Goal: Information Seeking & Learning: Learn about a topic

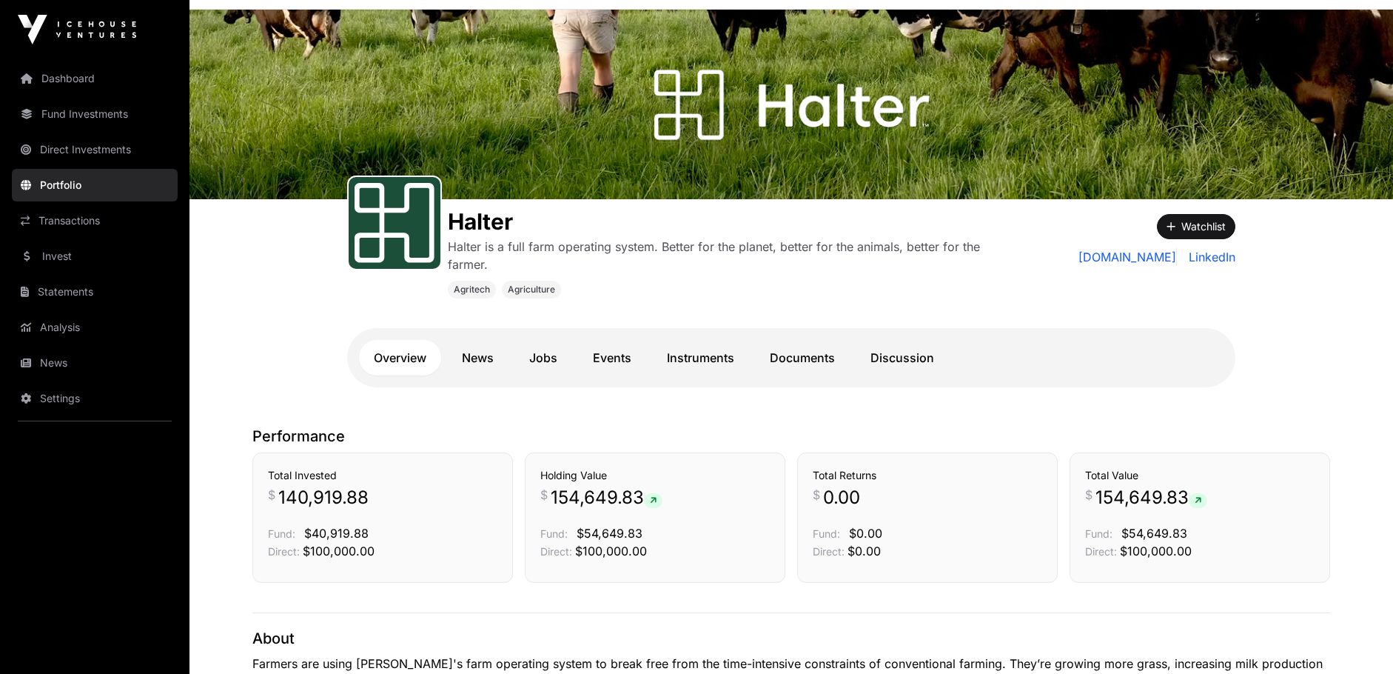
scroll to position [74, 0]
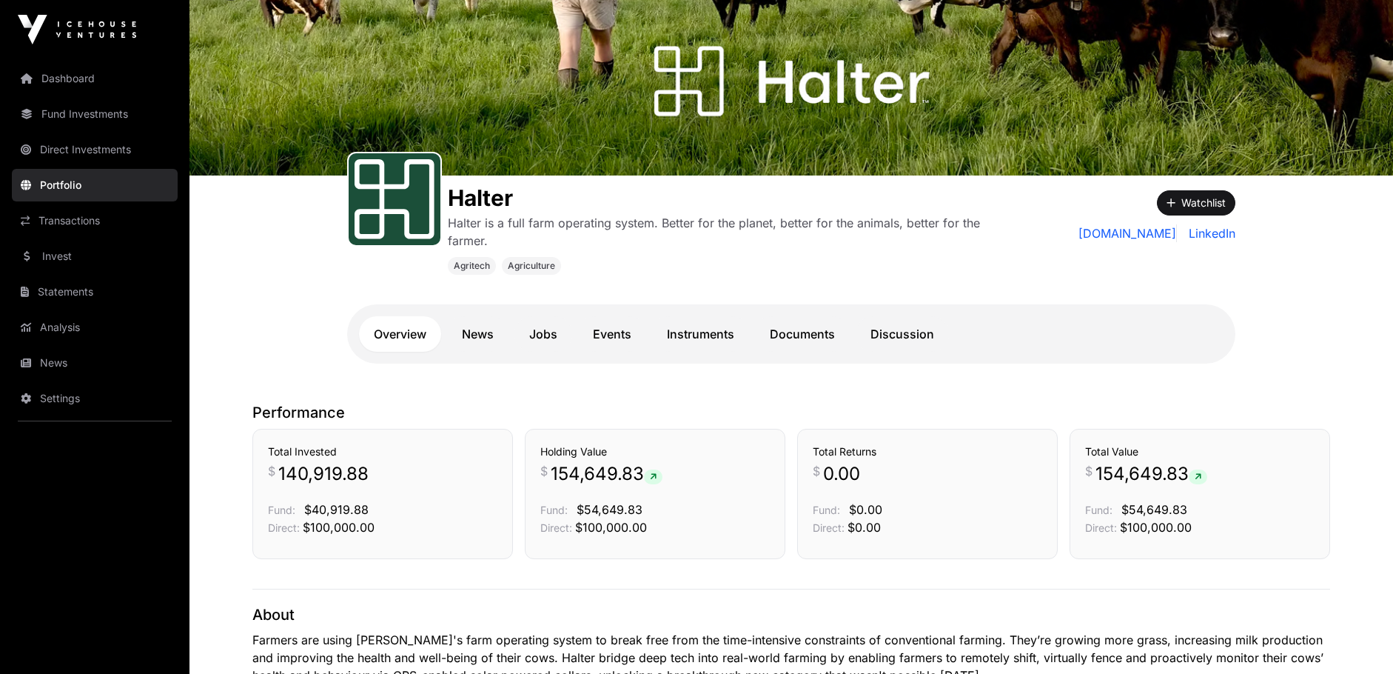
click at [51, 258] on link "Invest" at bounding box center [95, 256] width 166 height 33
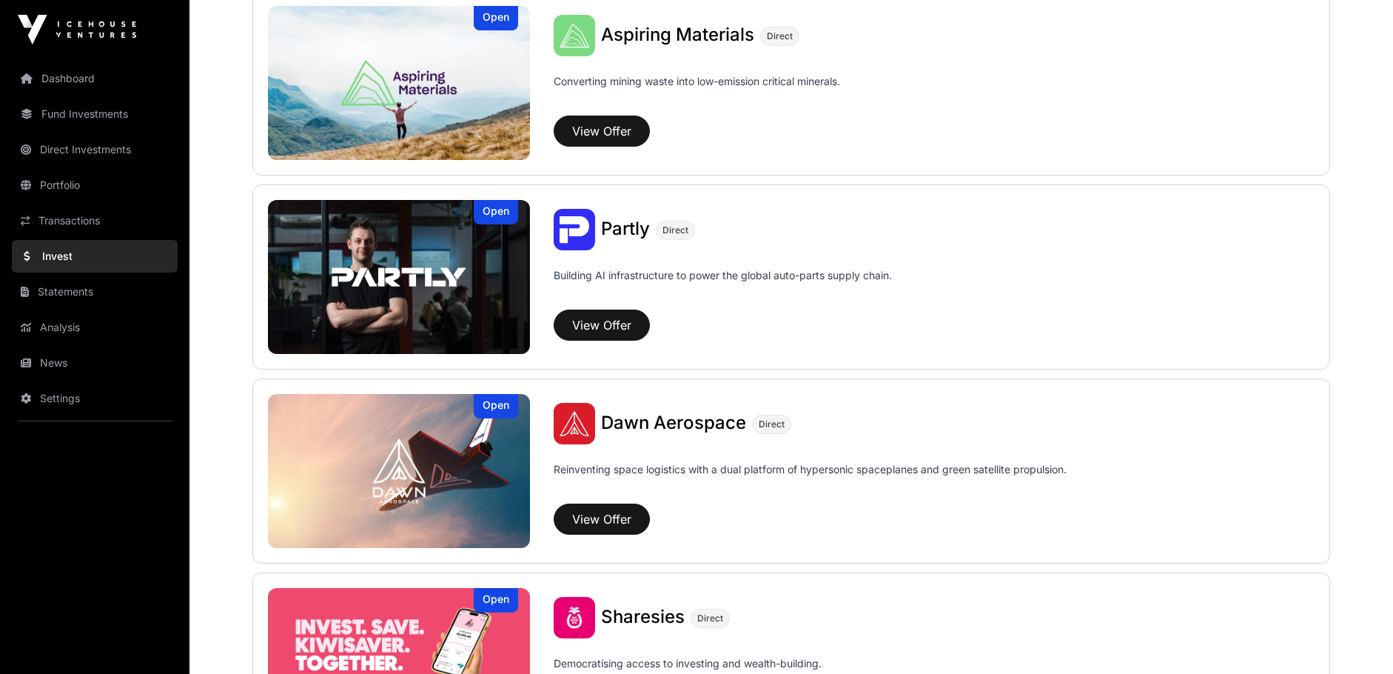
scroll to position [1406, 0]
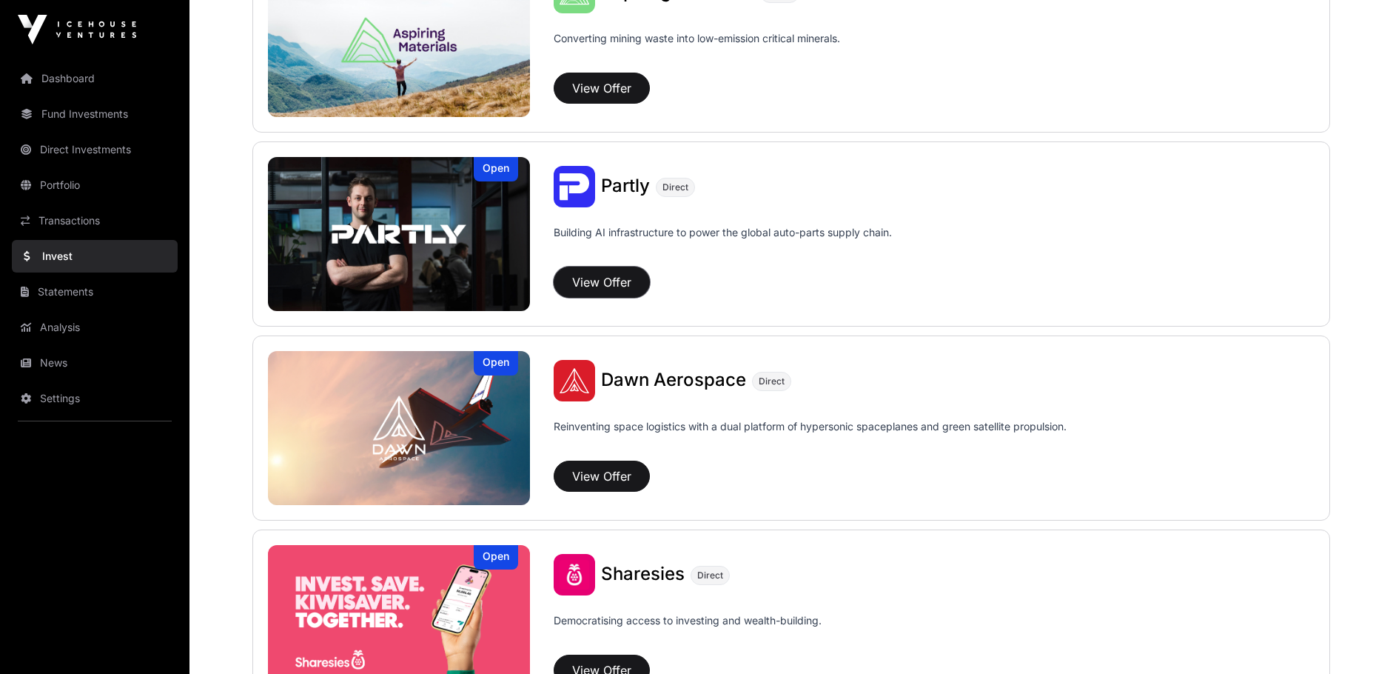
click at [602, 283] on button "View Offer" at bounding box center [602, 281] width 96 height 31
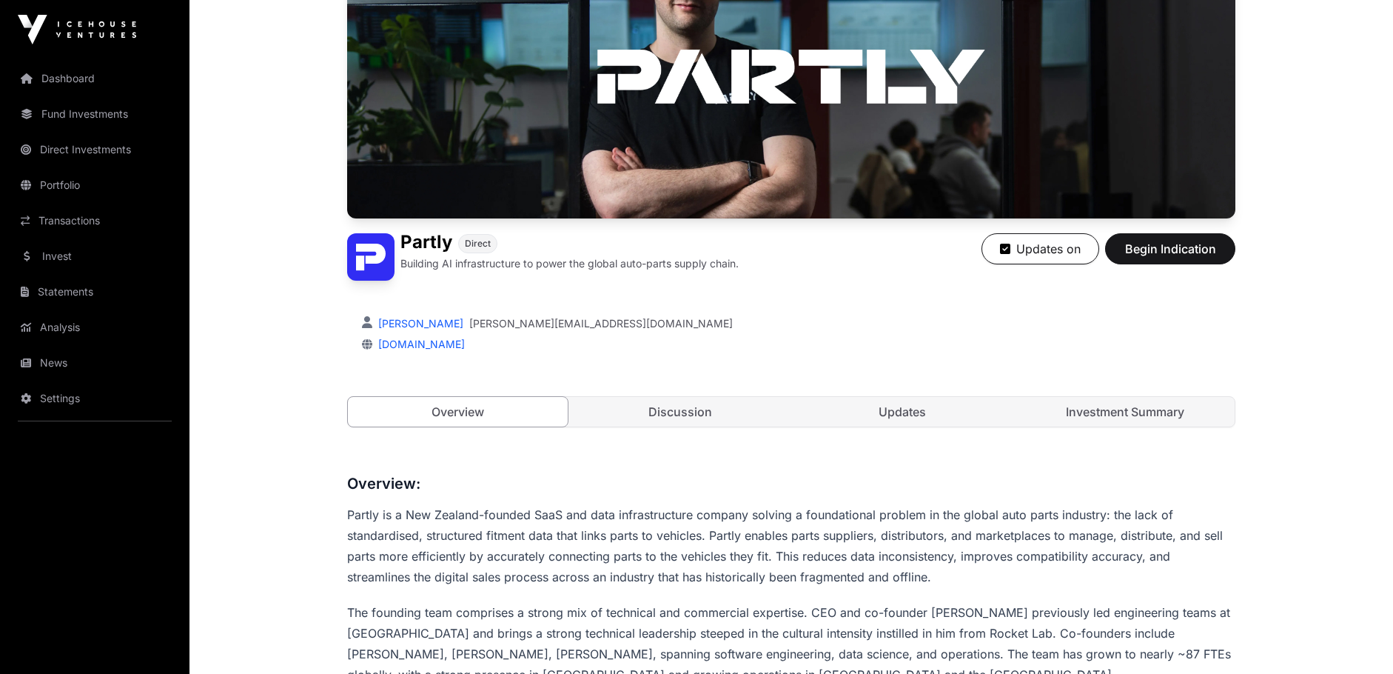
scroll to position [370, 0]
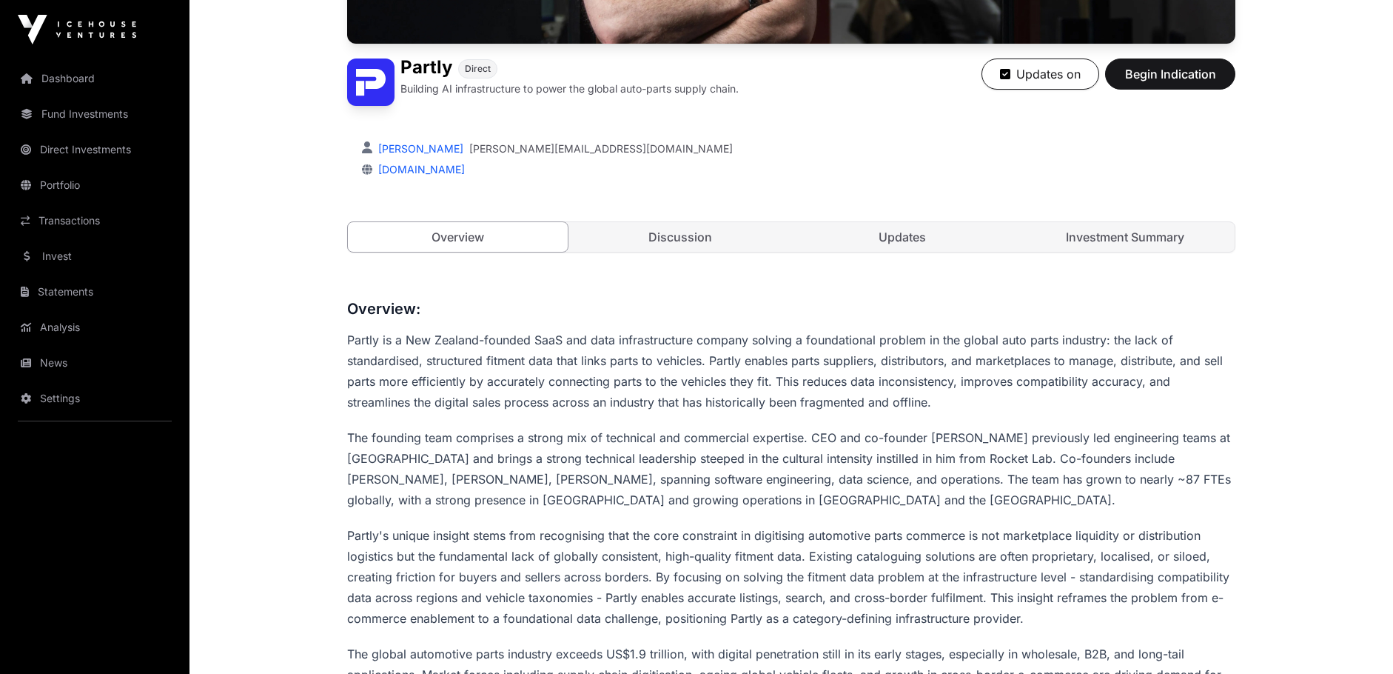
click at [1107, 243] on link "Investment Summary" at bounding box center [1125, 237] width 220 height 30
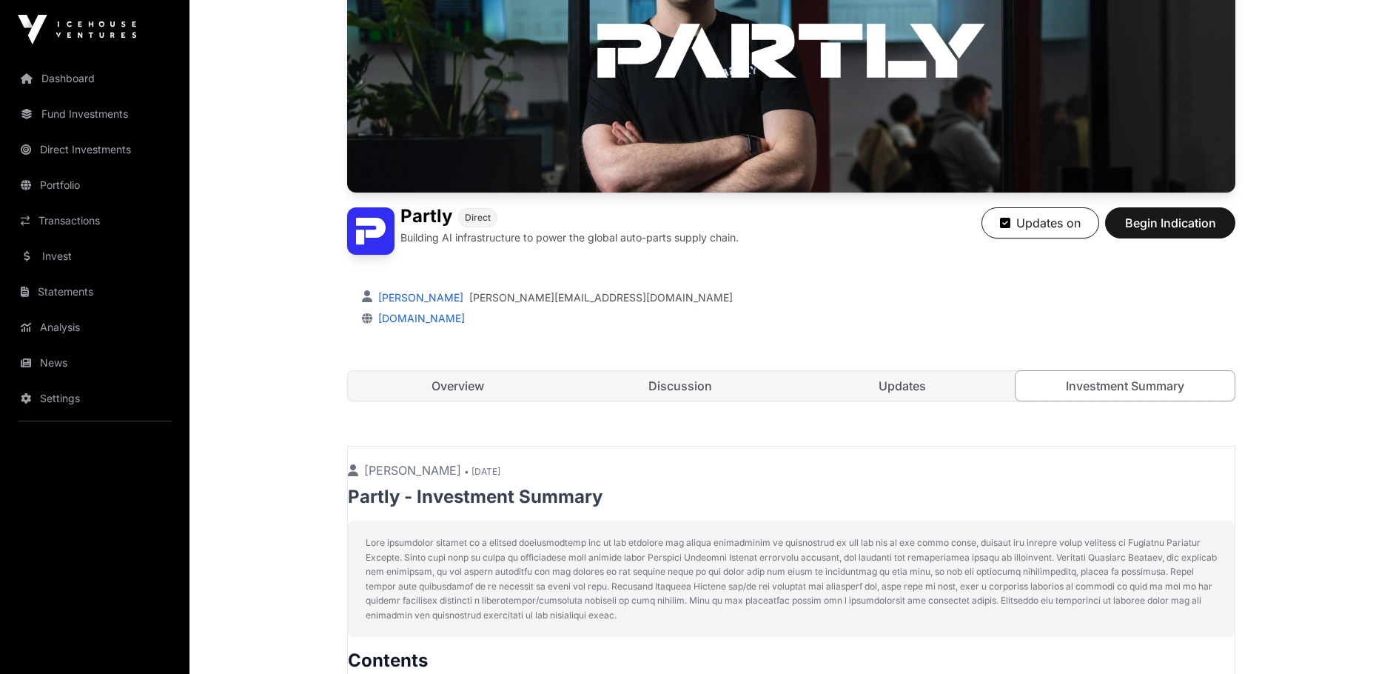
scroll to position [227, 0]
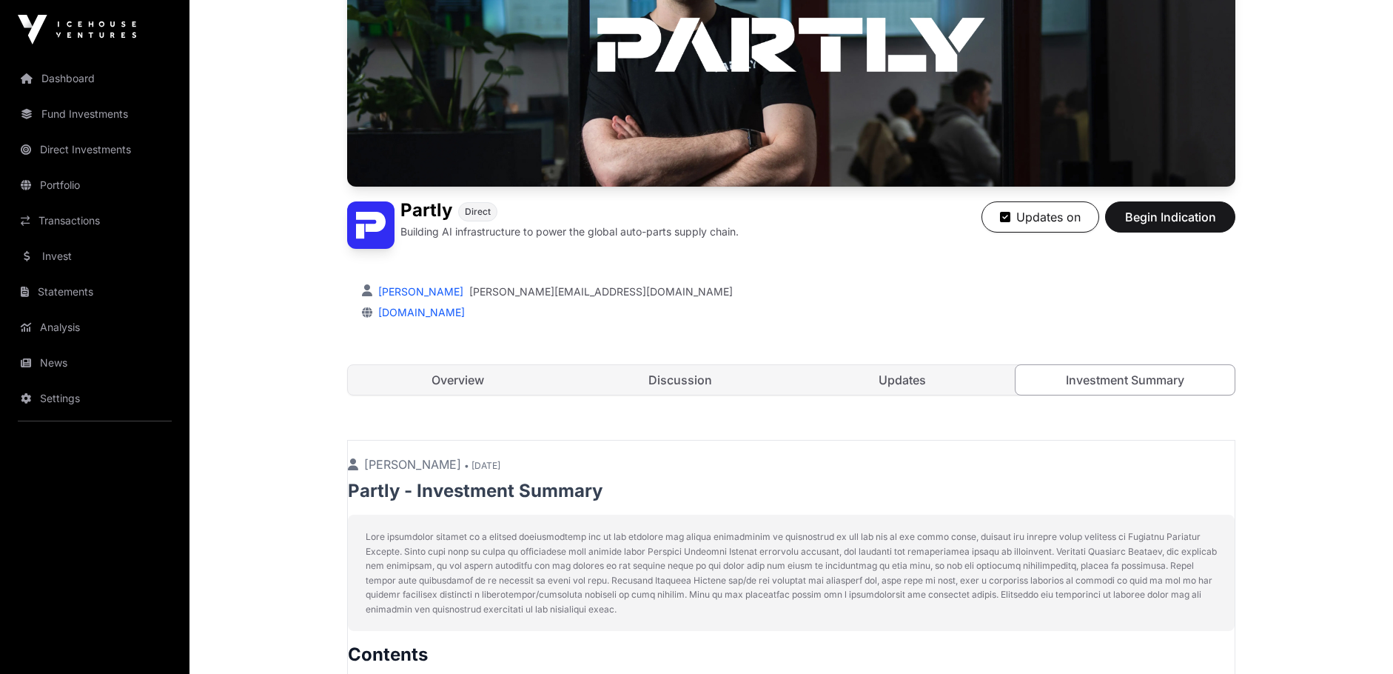
click at [881, 381] on link "Updates" at bounding box center [903, 380] width 220 height 30
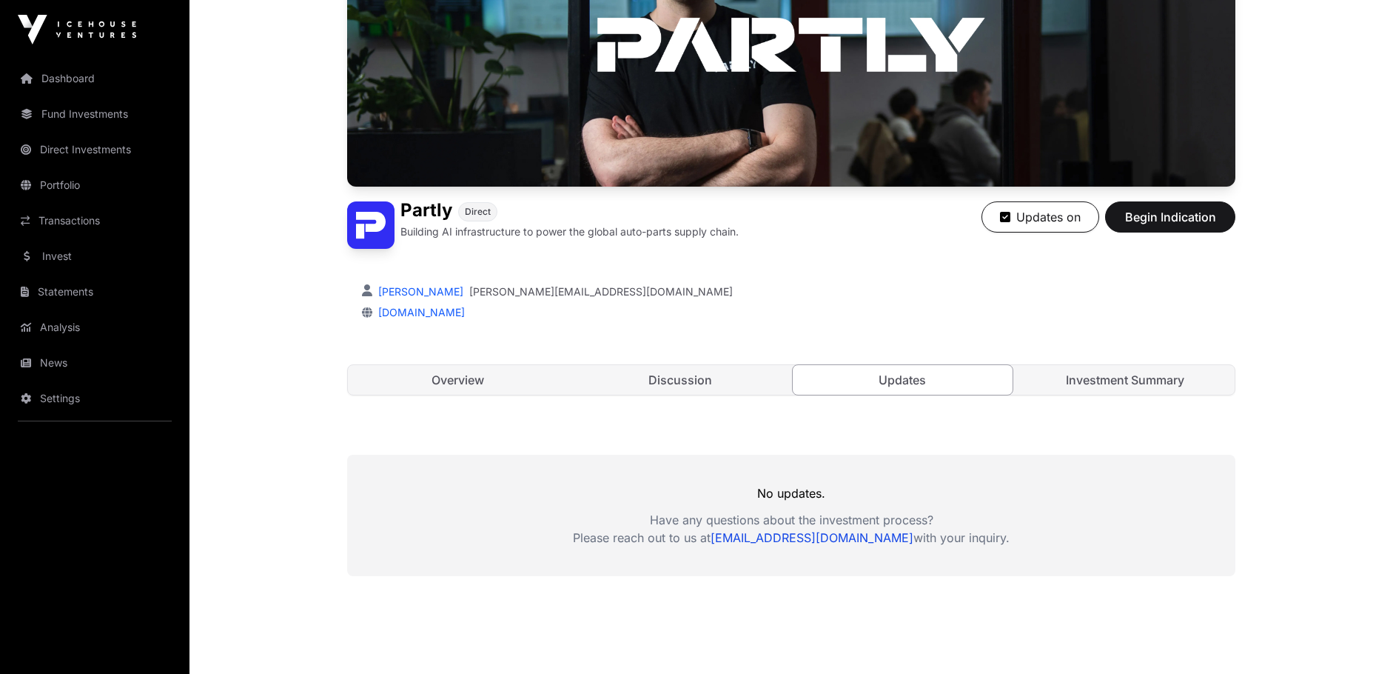
click at [735, 376] on link "Discussion" at bounding box center [681, 380] width 220 height 30
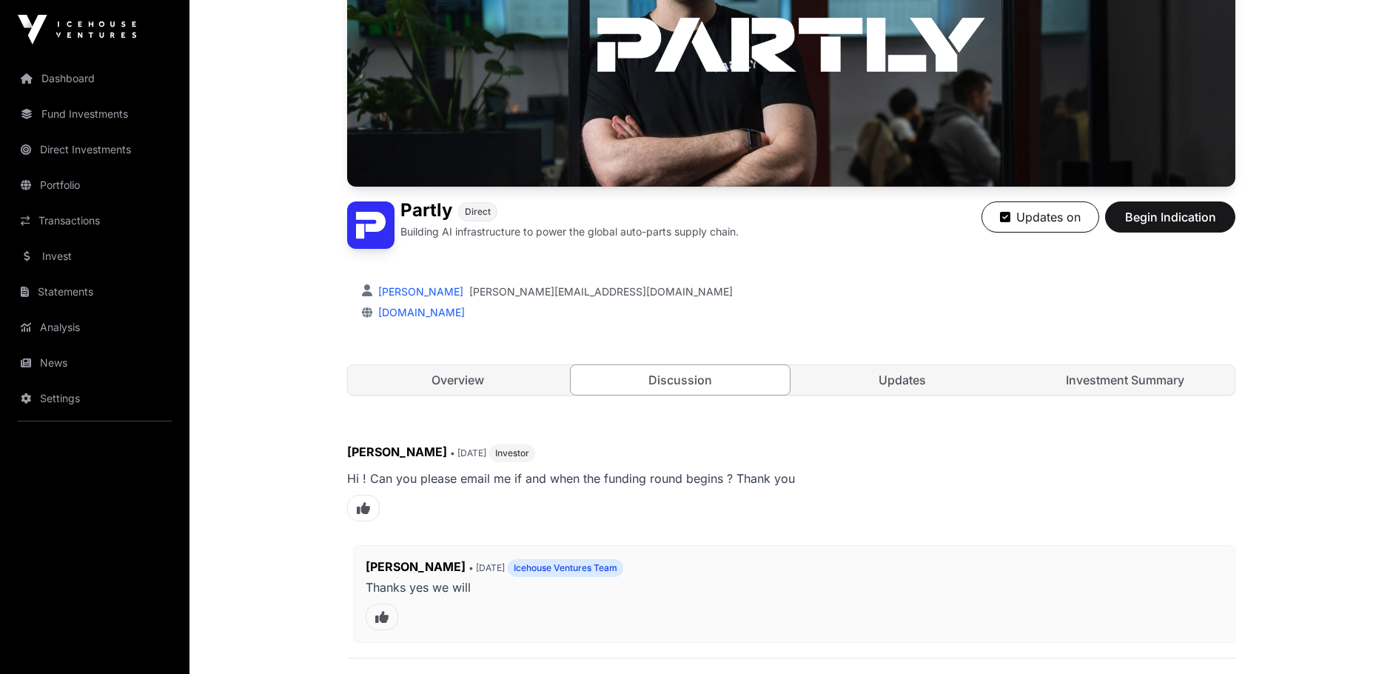
click at [454, 381] on link "Overview" at bounding box center [458, 380] width 220 height 30
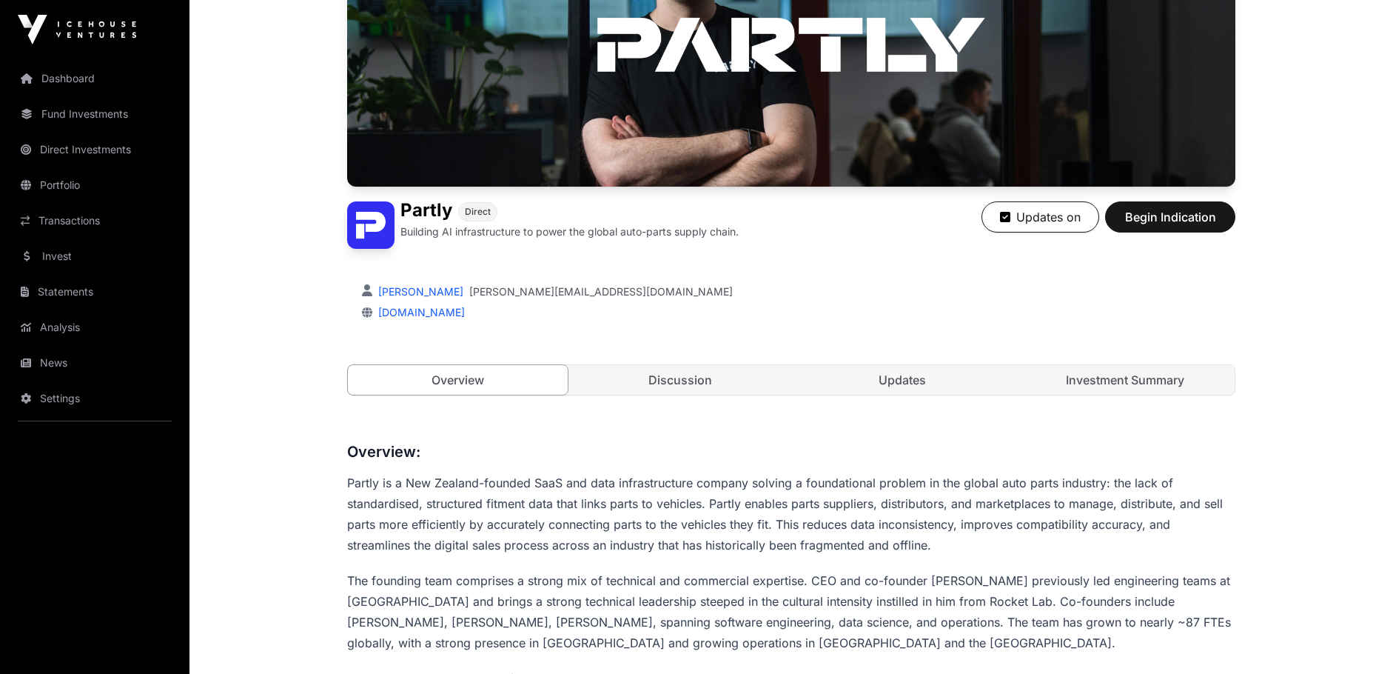
click at [682, 381] on link "Discussion" at bounding box center [681, 380] width 220 height 30
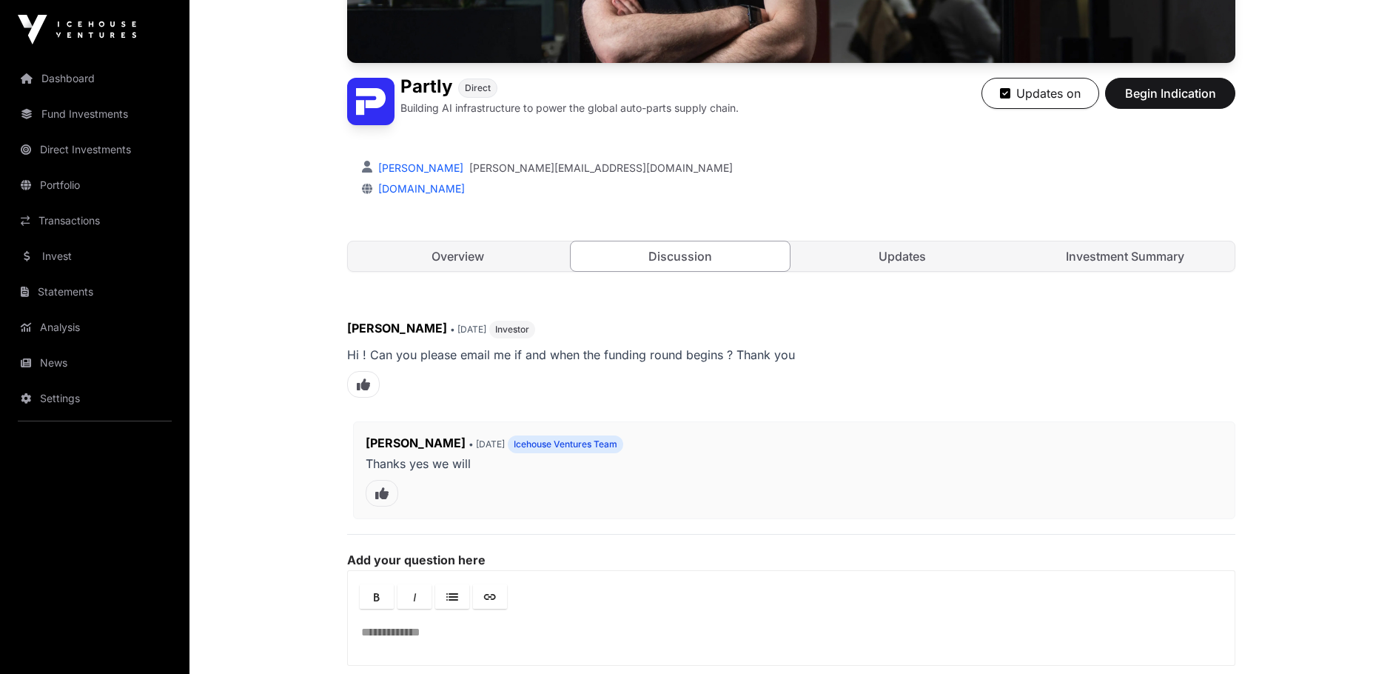
scroll to position [375, 0]
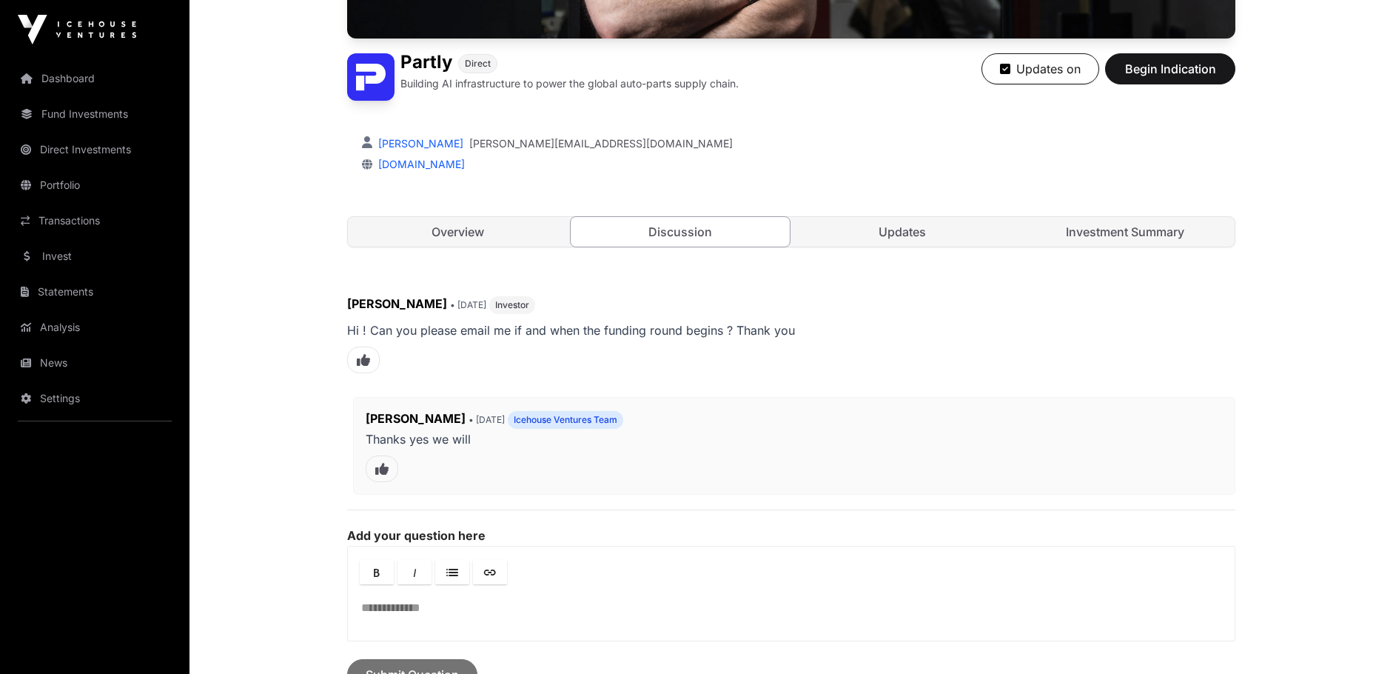
click at [476, 240] on link "Overview" at bounding box center [458, 232] width 220 height 30
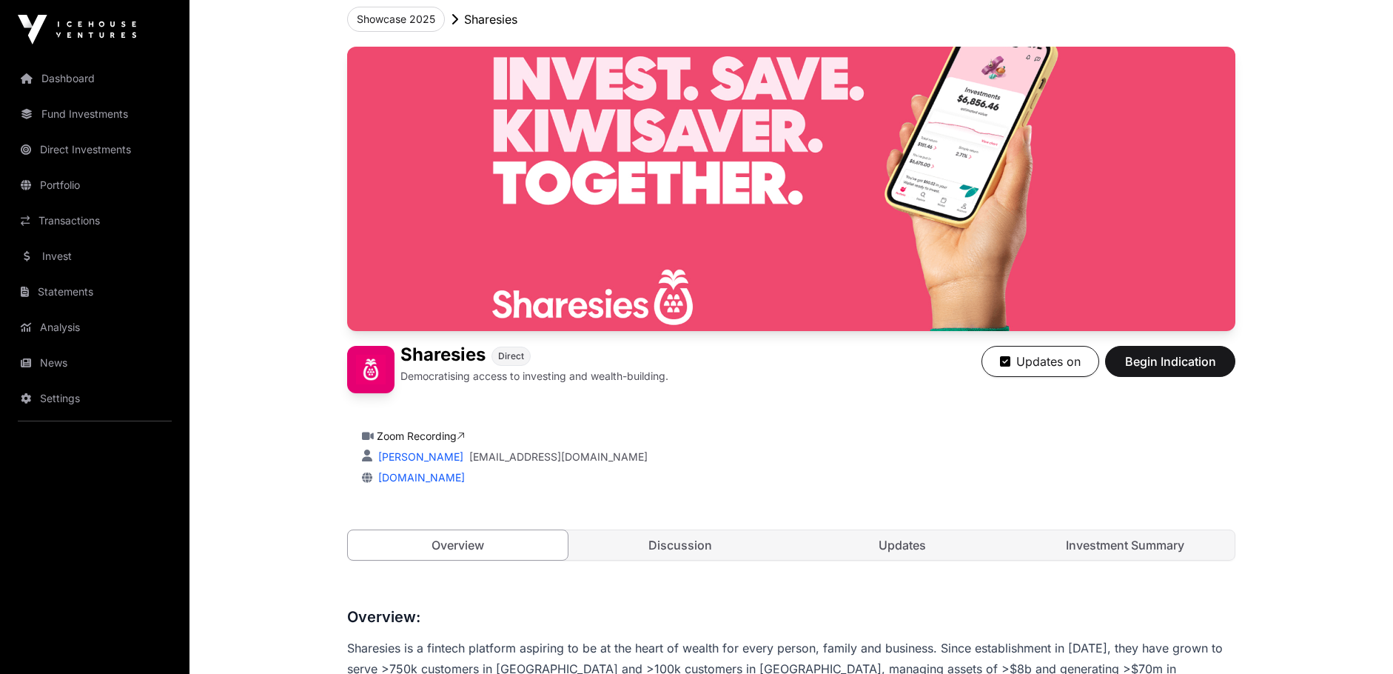
scroll to position [74, 0]
